Goal: Check status

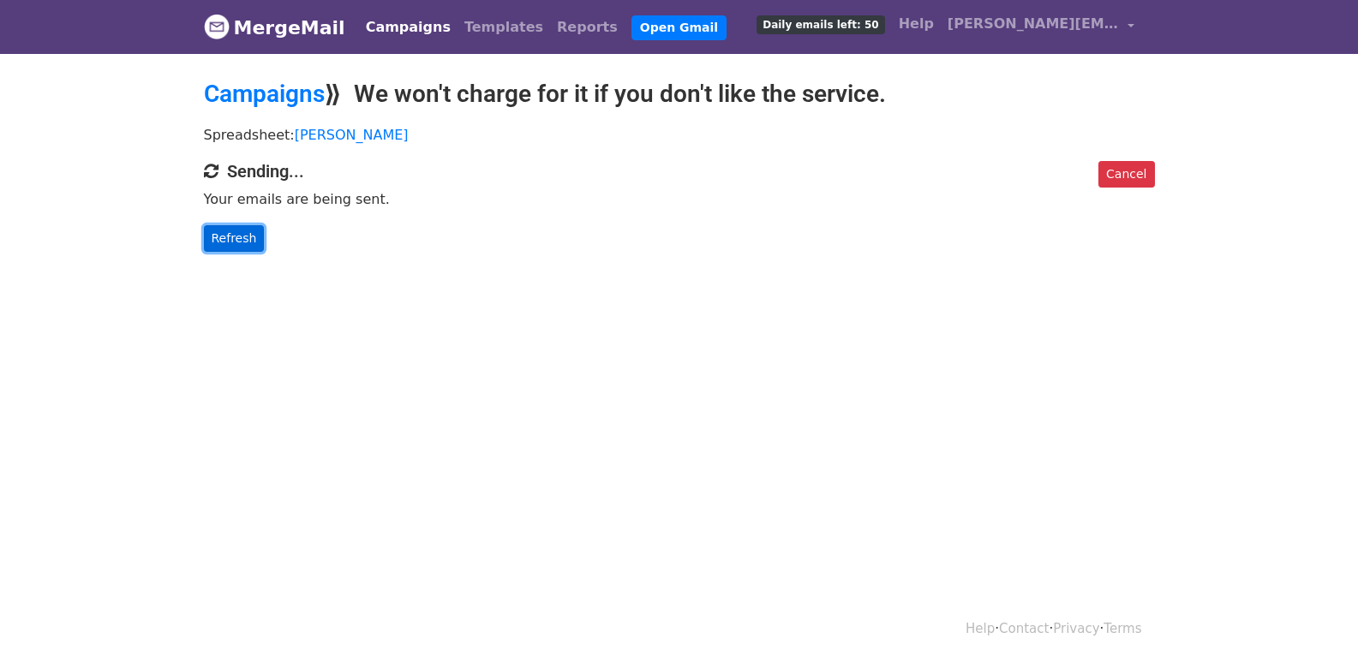
click at [227, 236] on link "Refresh" at bounding box center [234, 238] width 61 height 27
click at [224, 241] on link "Refresh" at bounding box center [234, 238] width 61 height 27
